Goal: Book appointment/travel/reservation

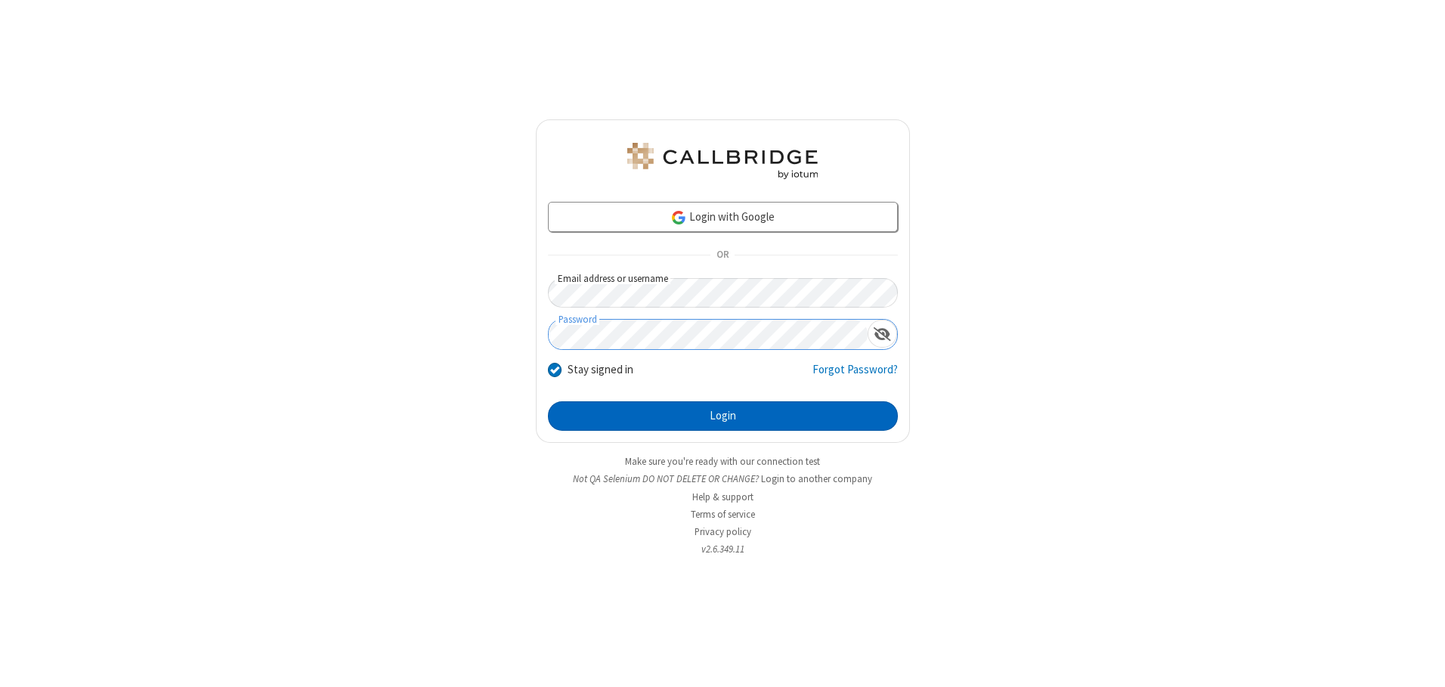
click at [722, 416] on button "Login" at bounding box center [723, 416] width 350 height 30
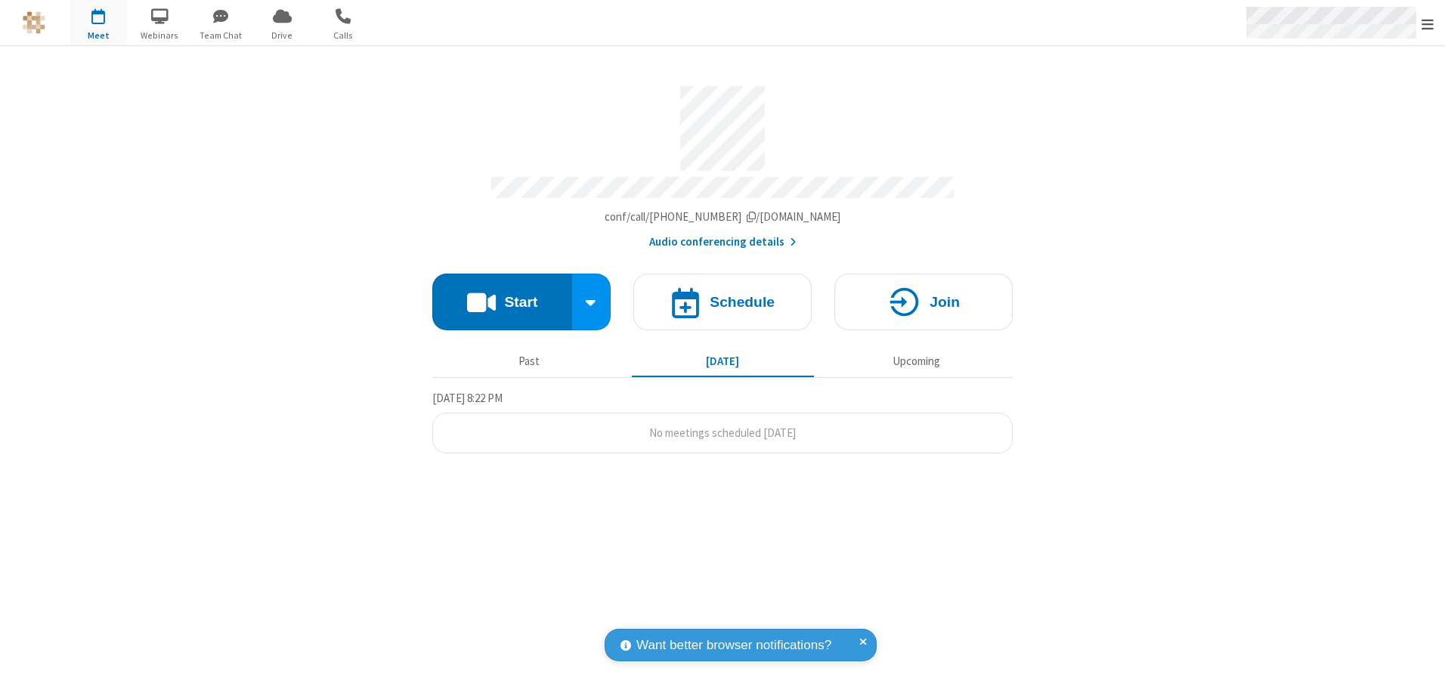
click at [1427, 23] on span "Open menu" at bounding box center [1427, 24] width 12 height 15
click at [98, 23] on span "button" at bounding box center [98, 16] width 57 height 26
click at [722, 296] on h4 "Schedule" at bounding box center [741, 302] width 65 height 14
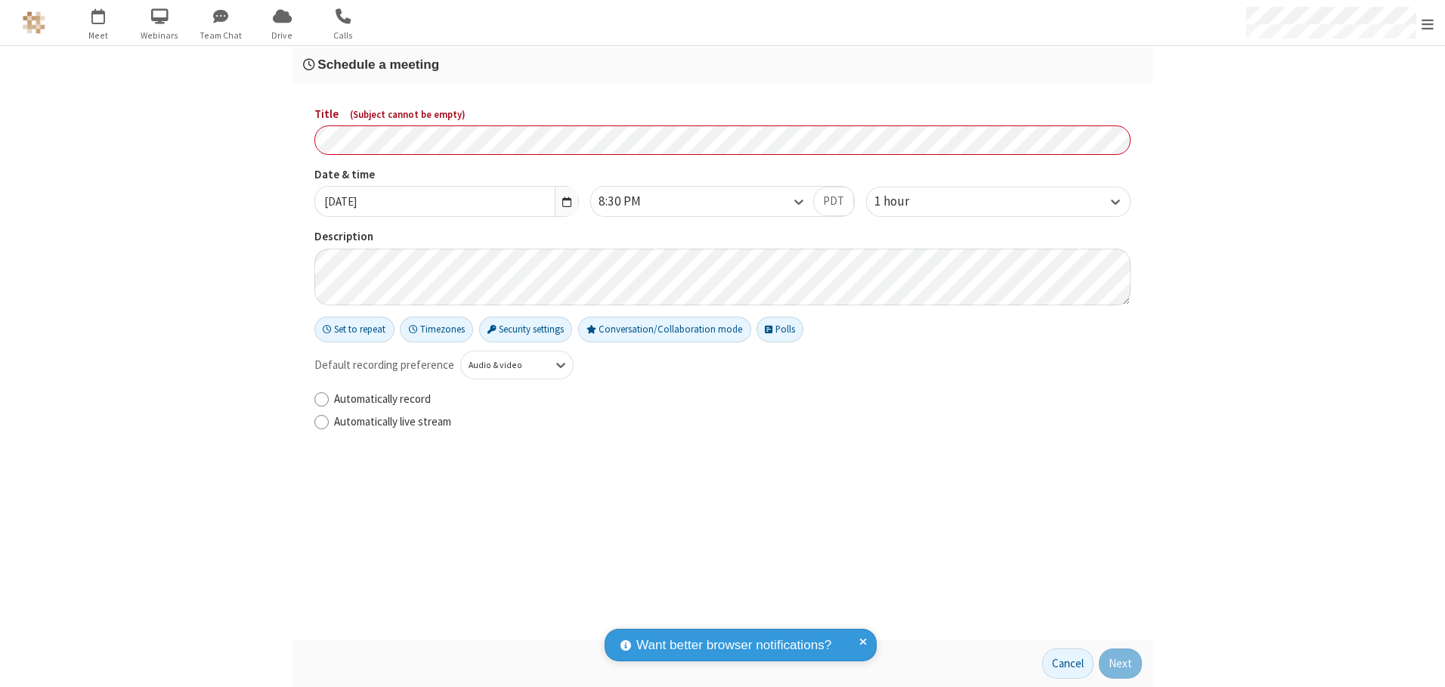
click at [722, 64] on h3 "Schedule a meeting" at bounding box center [722, 64] width 839 height 14
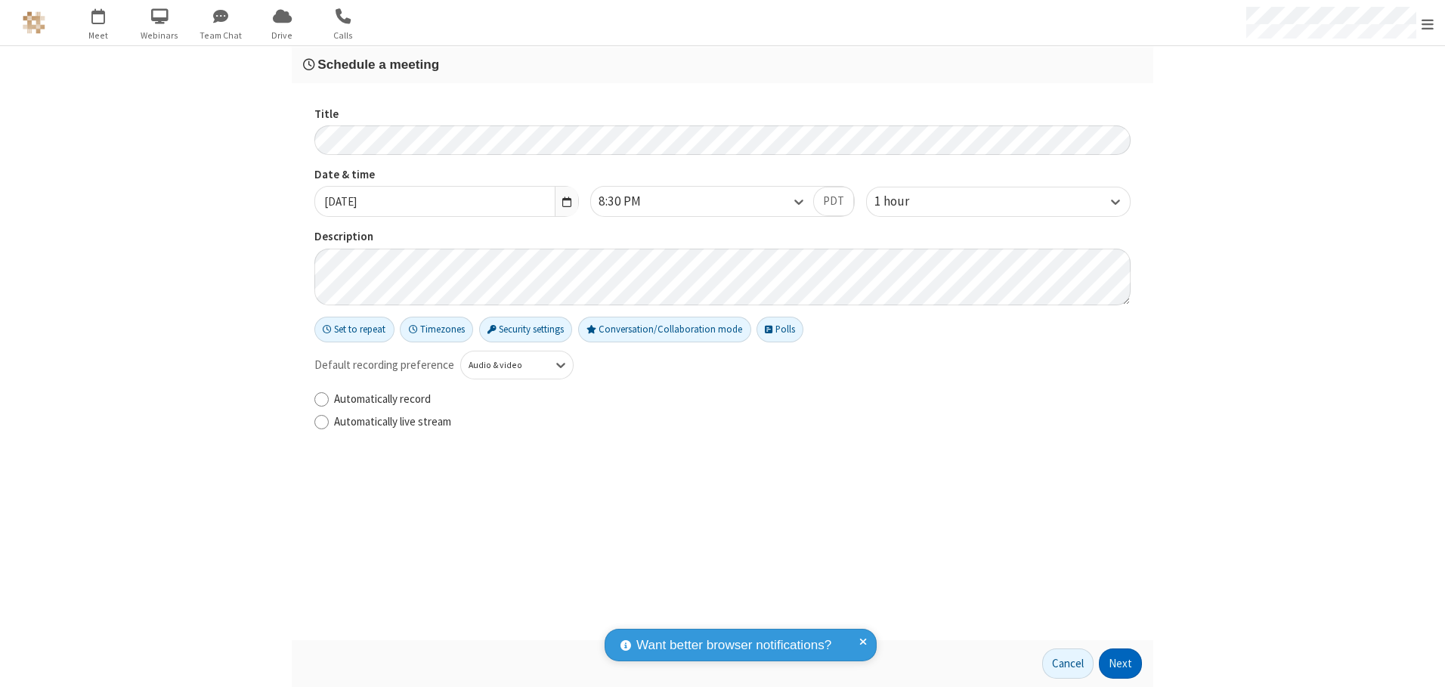
click at [1120, 663] on button "Next" at bounding box center [1119, 663] width 43 height 30
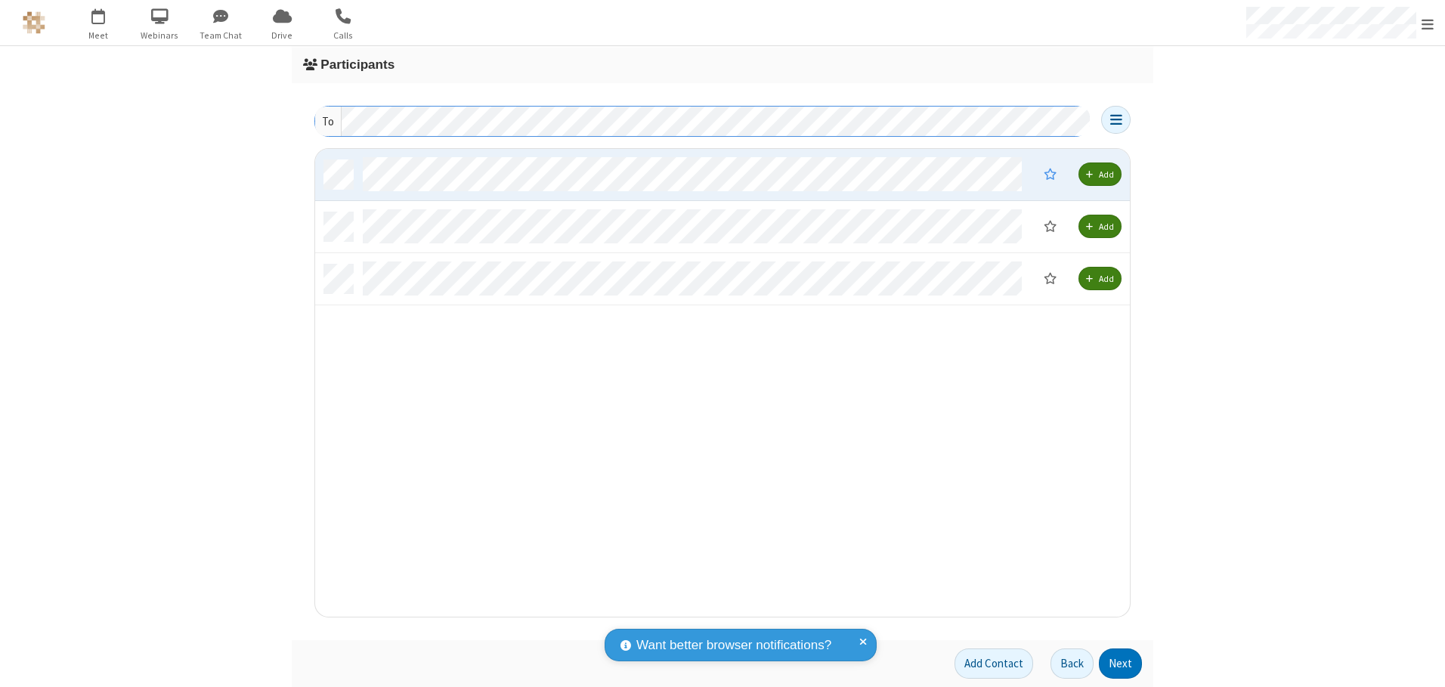
scroll to position [456, 803]
click at [1120, 663] on button "Next" at bounding box center [1119, 663] width 43 height 30
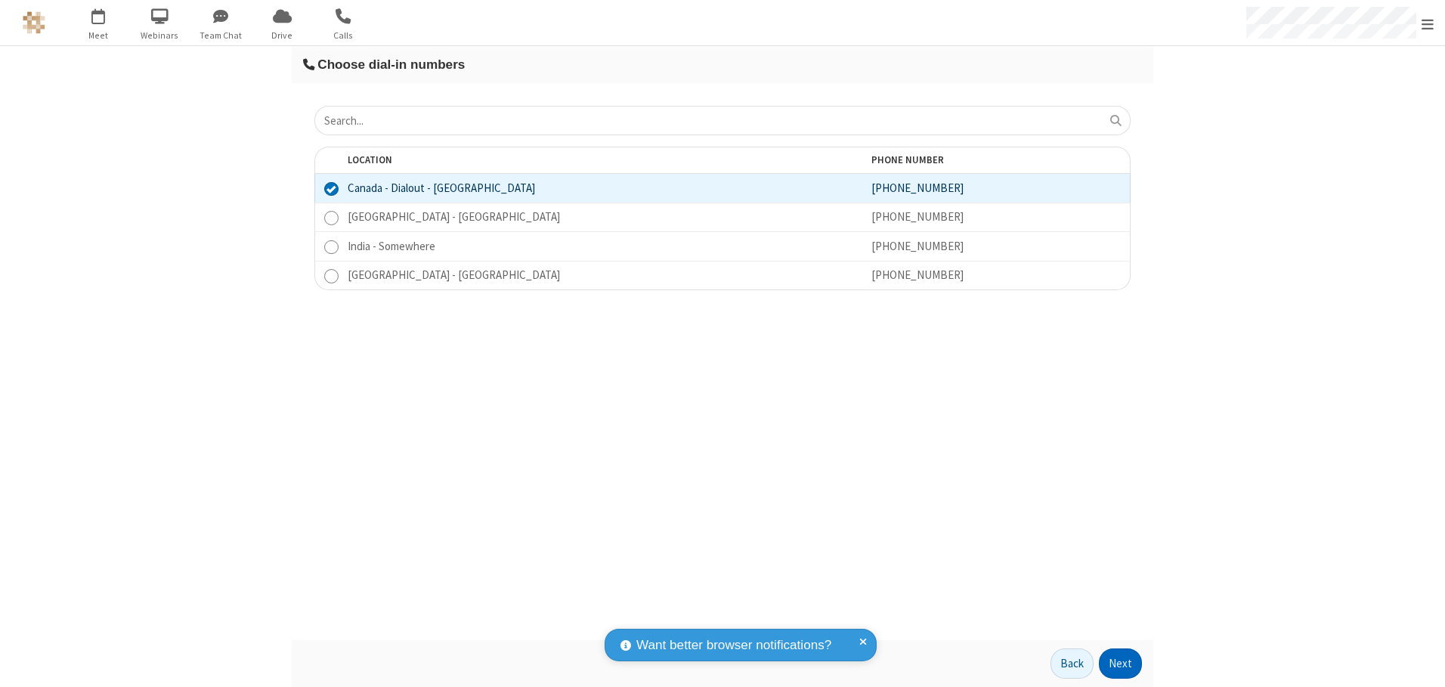
click at [1120, 663] on button "Next" at bounding box center [1119, 663] width 43 height 30
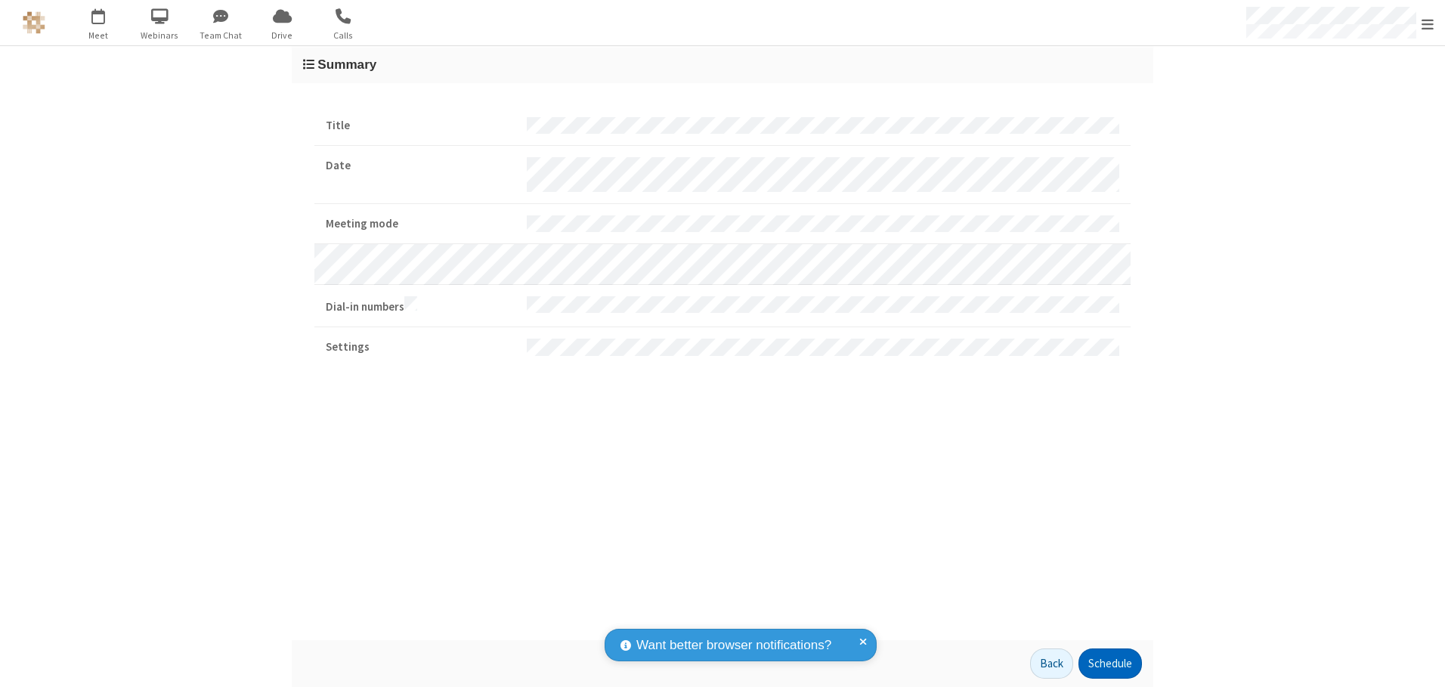
click at [1109, 663] on button "Schedule" at bounding box center [1109, 663] width 63 height 30
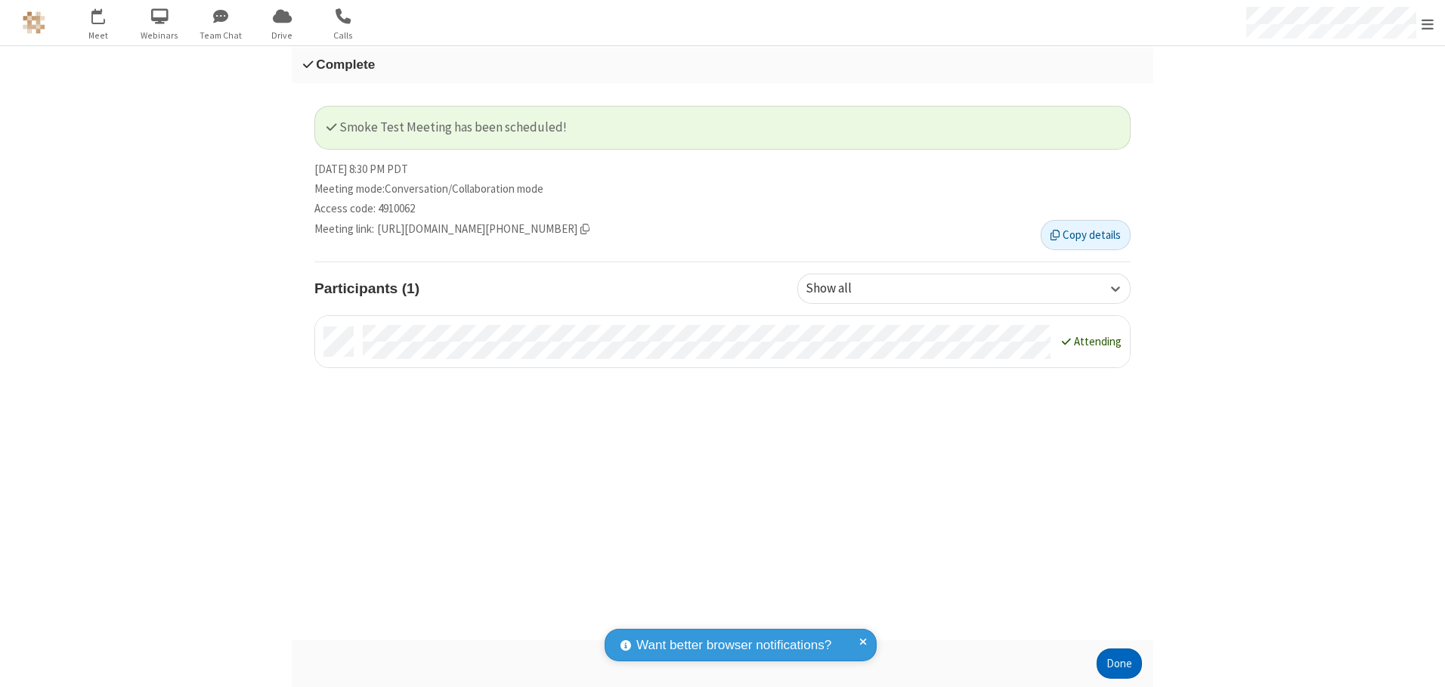
click at [1119, 663] on button "Done" at bounding box center [1118, 663] width 45 height 30
